Goal: Information Seeking & Learning: Learn about a topic

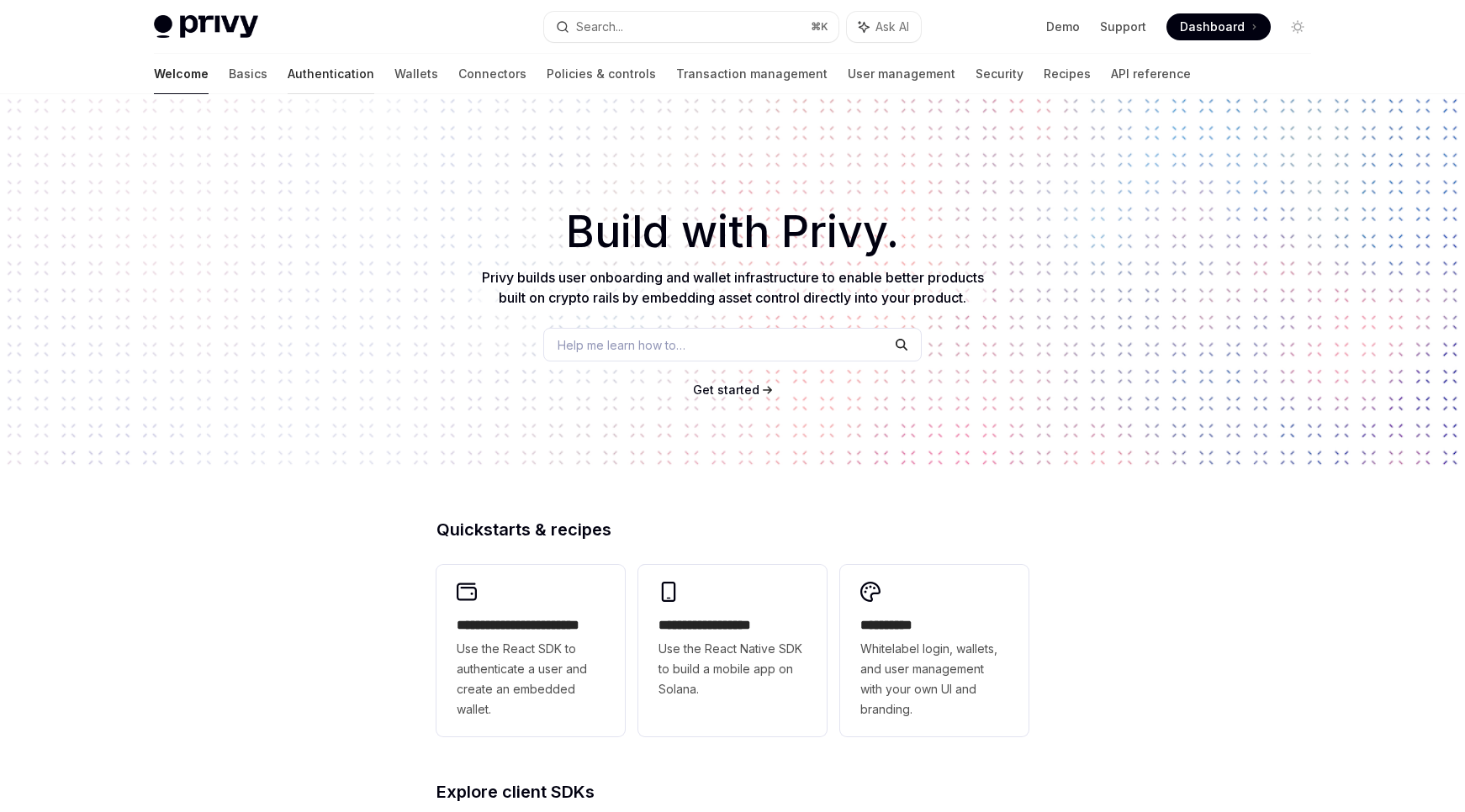
click at [288, 77] on link "Authentication" at bounding box center [331, 73] width 87 height 40
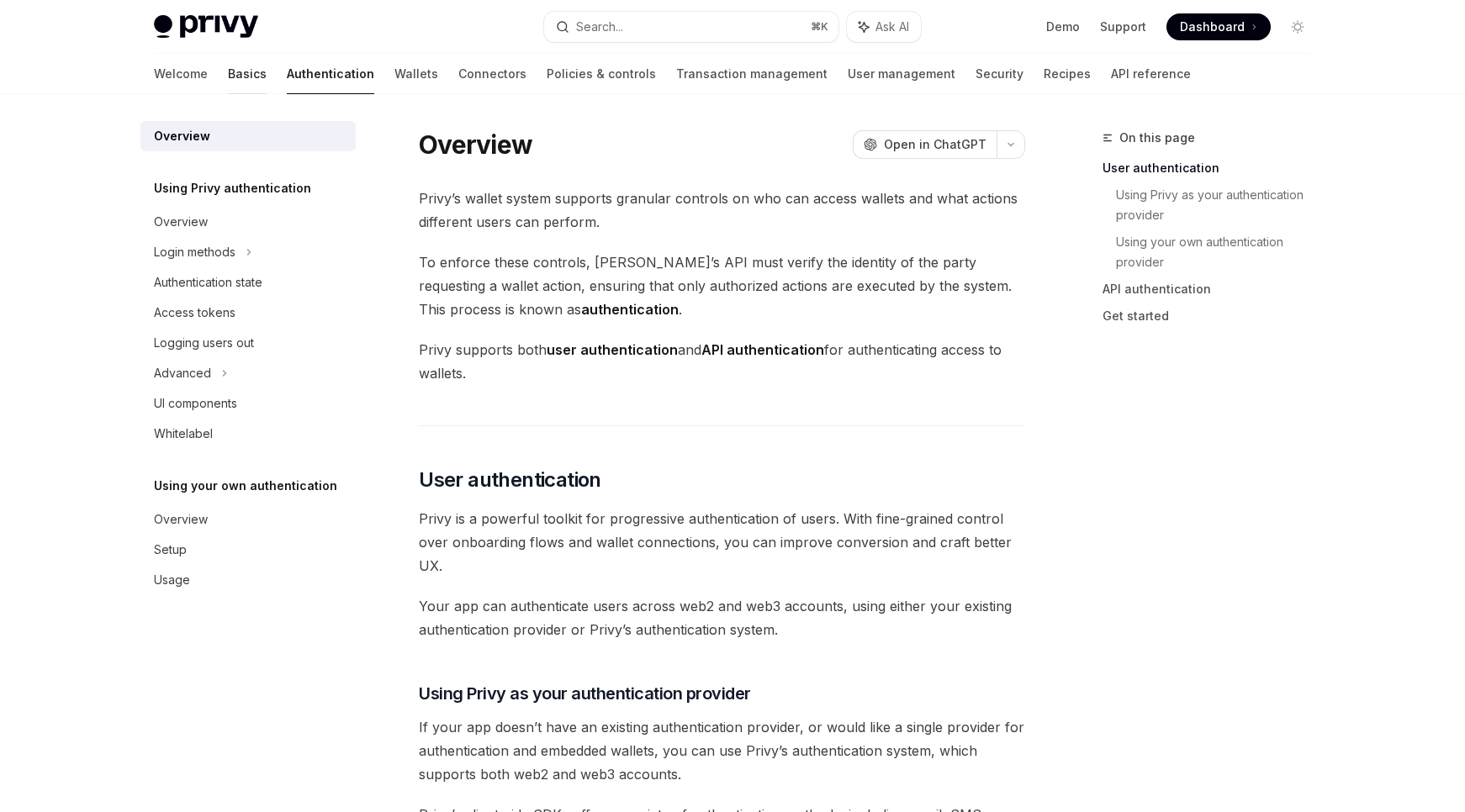
click at [228, 78] on link "Basics" at bounding box center [247, 73] width 38 height 40
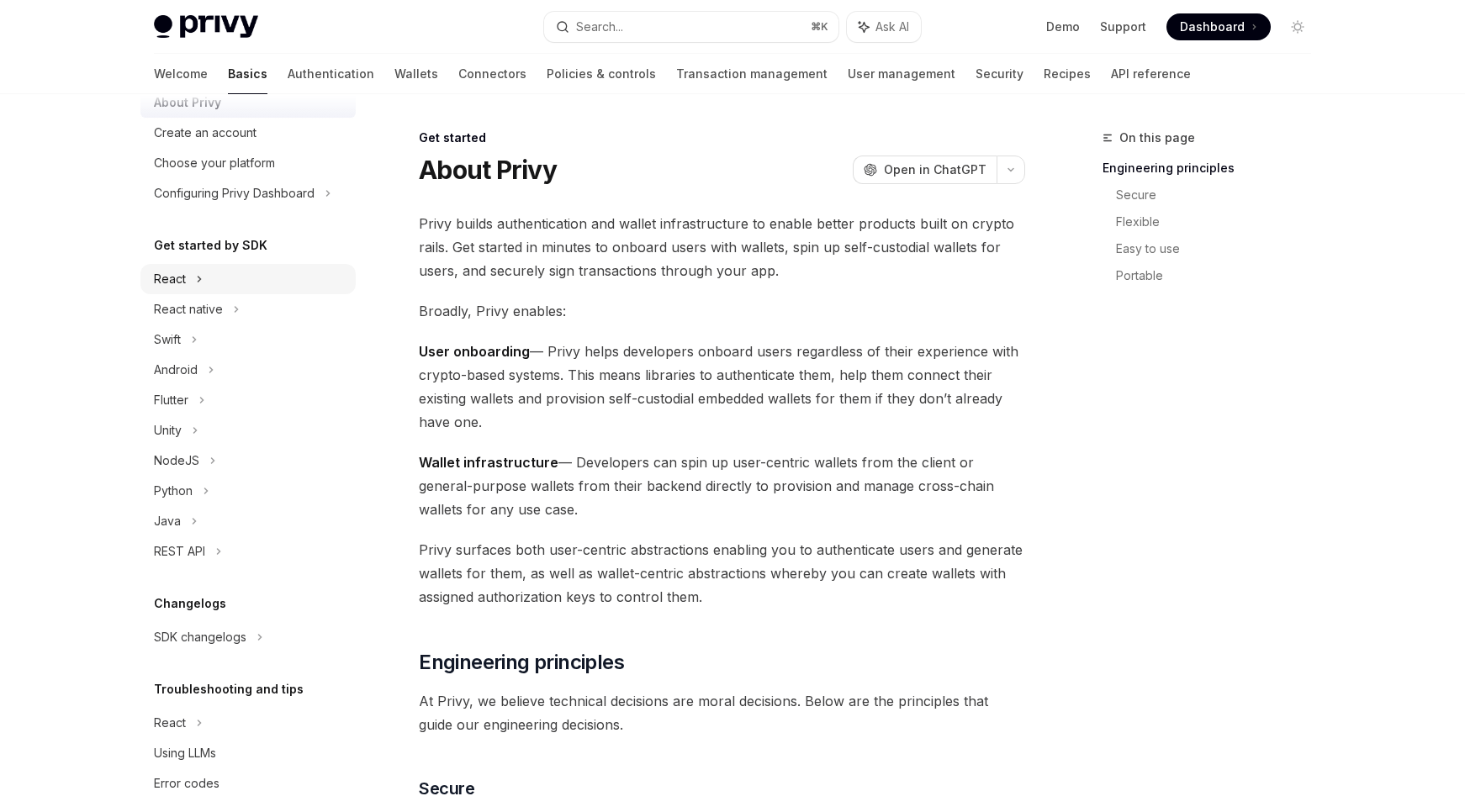
scroll to position [60, 0]
click at [166, 518] on div "Java" at bounding box center [167, 523] width 27 height 21
type textarea "*"
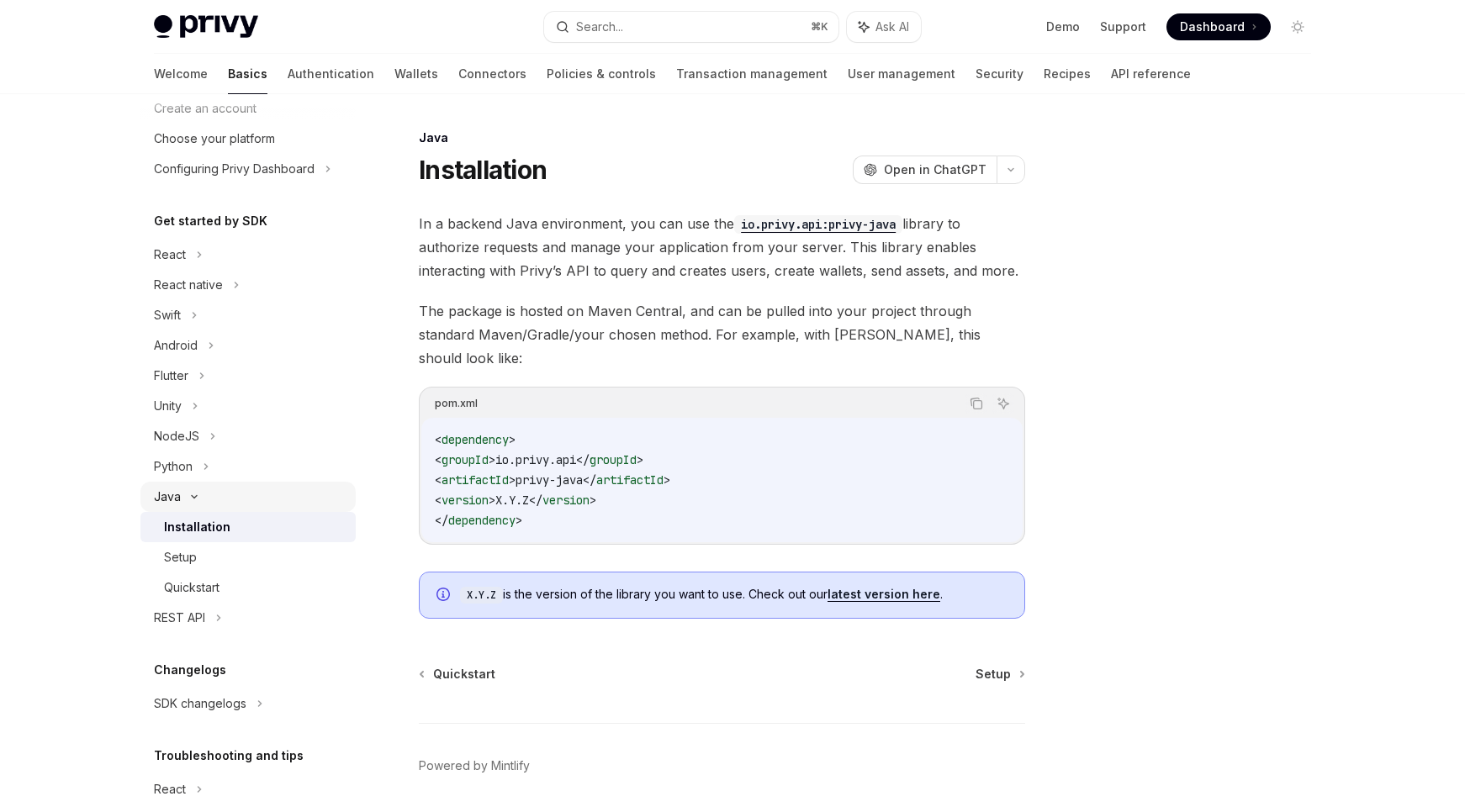
scroll to position [92, 0]
